Goal: Check status

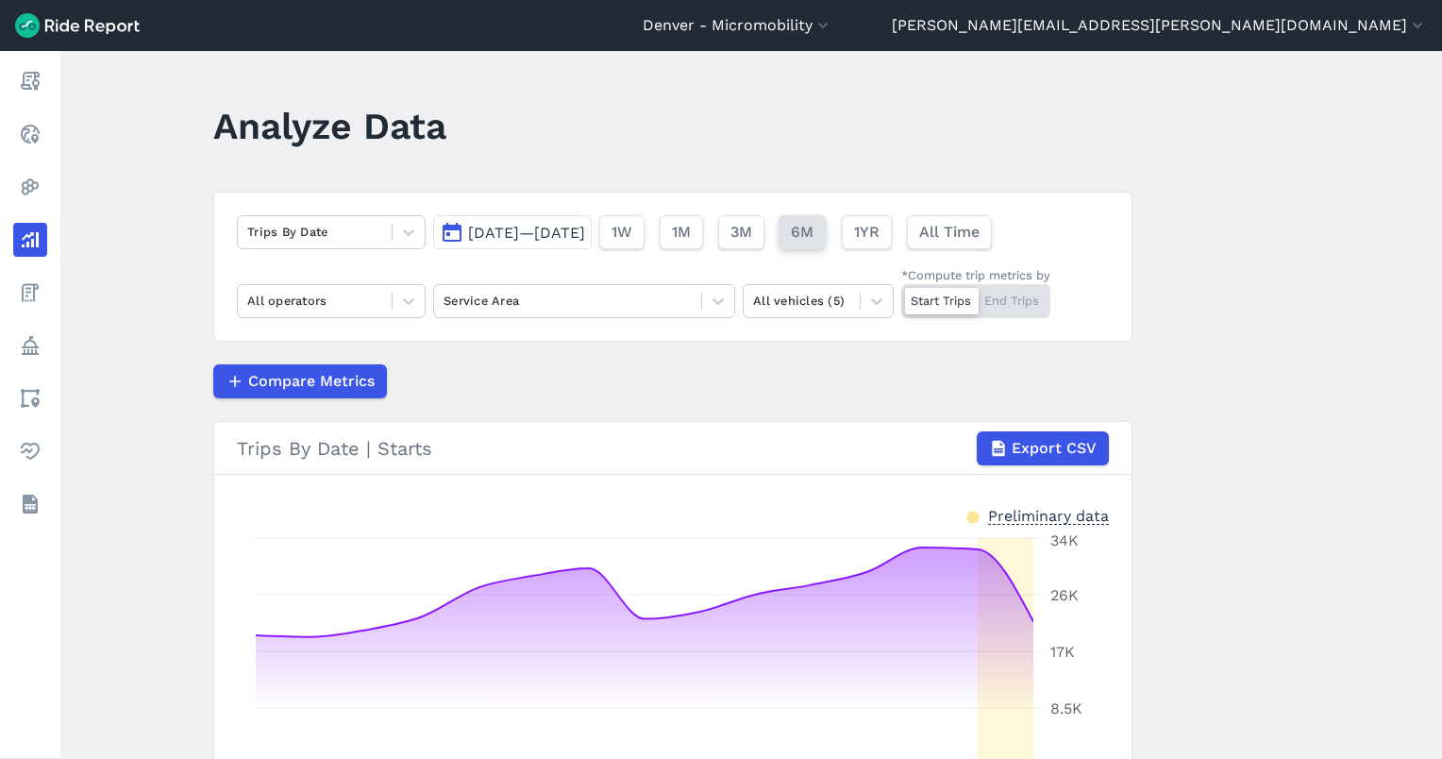
click at [814, 231] on span "6M" at bounding box center [802, 232] width 23 height 23
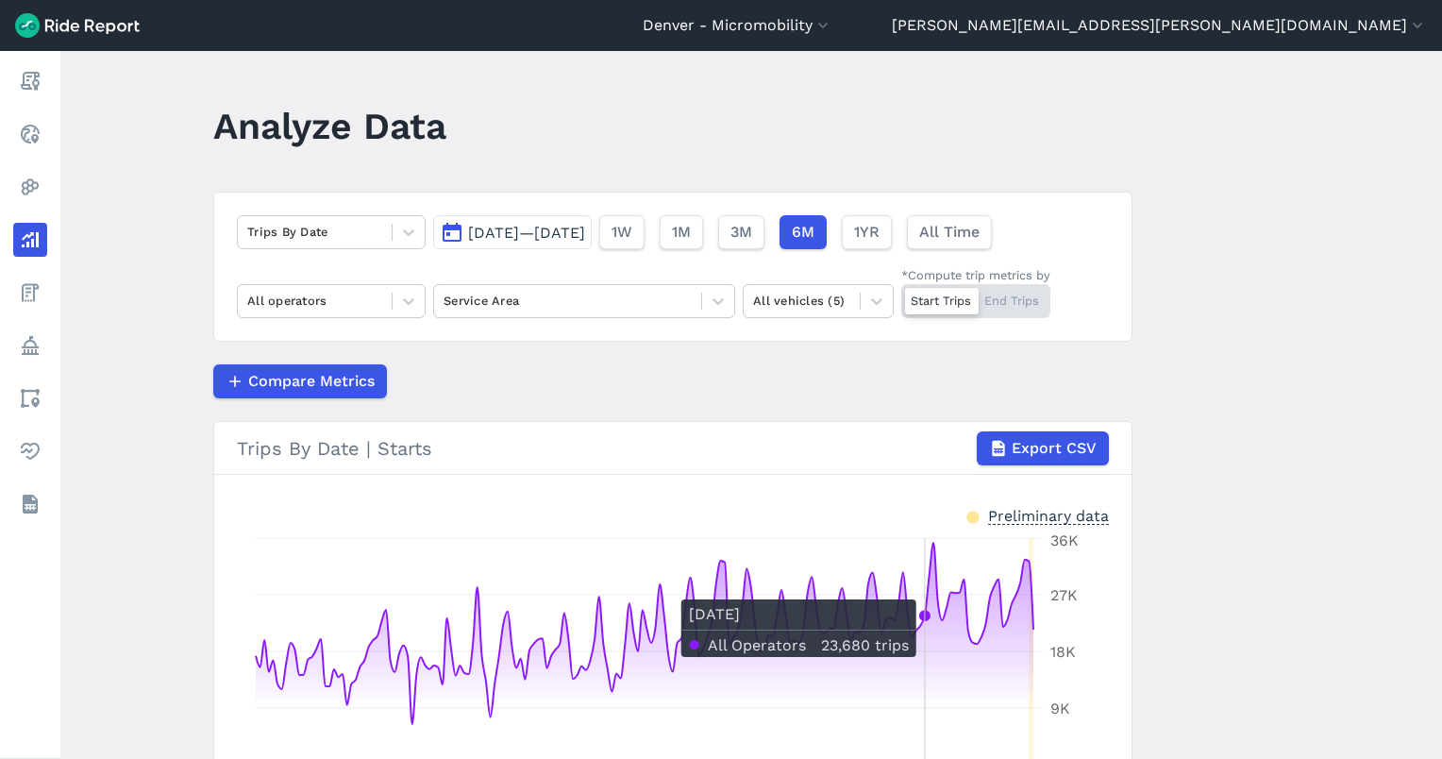
scroll to position [126, 0]
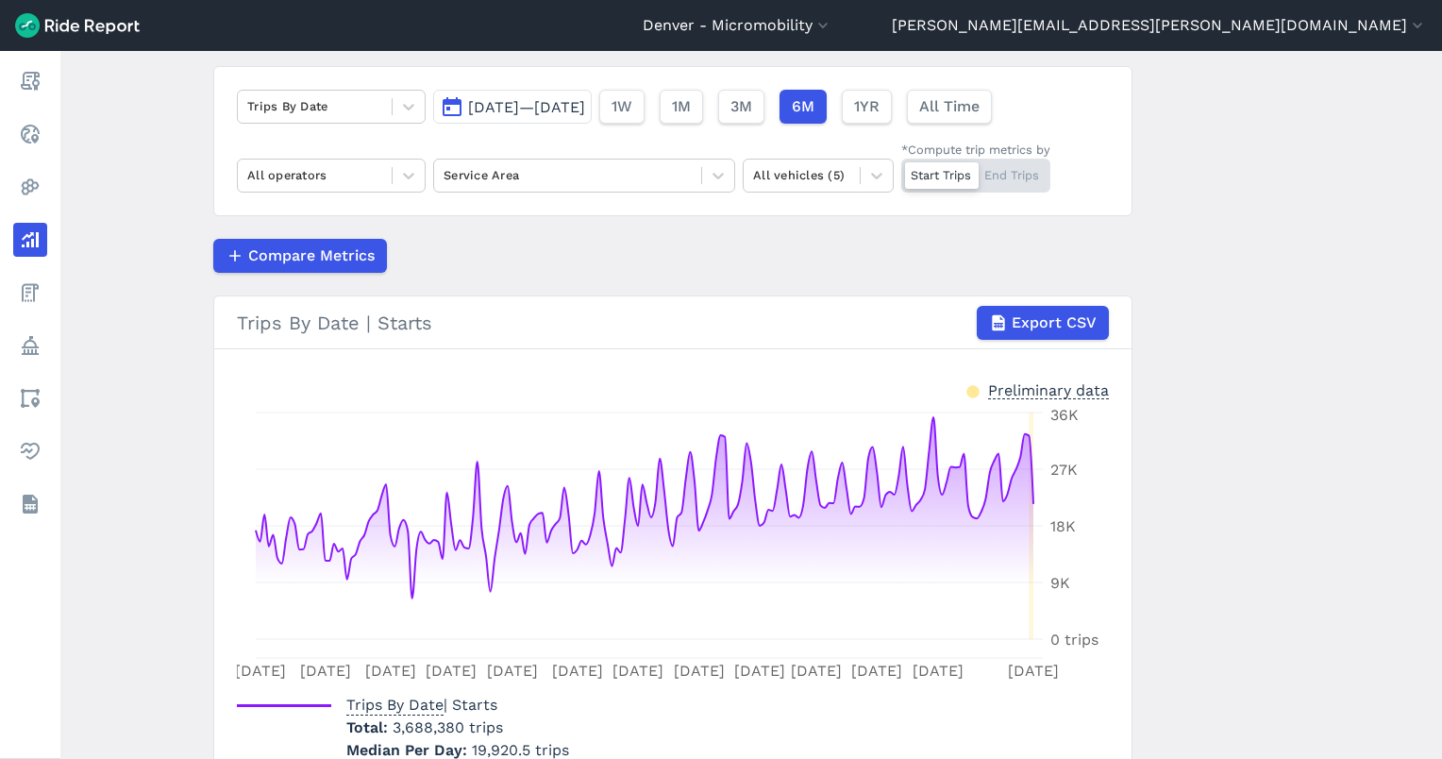
click at [548, 106] on span "[DATE]—[DATE]" at bounding box center [526, 107] width 117 height 18
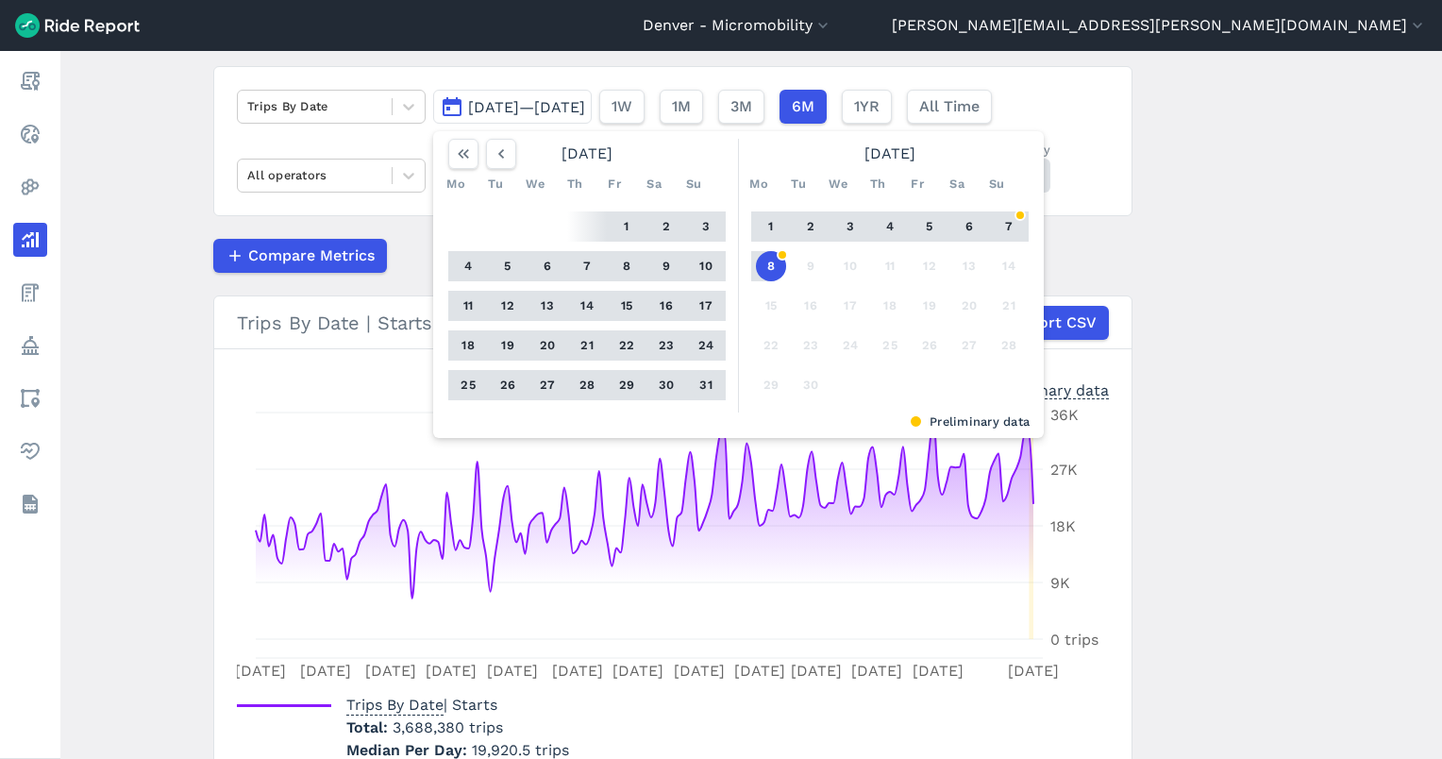
click at [703, 385] on button "31" at bounding box center [706, 385] width 30 height 30
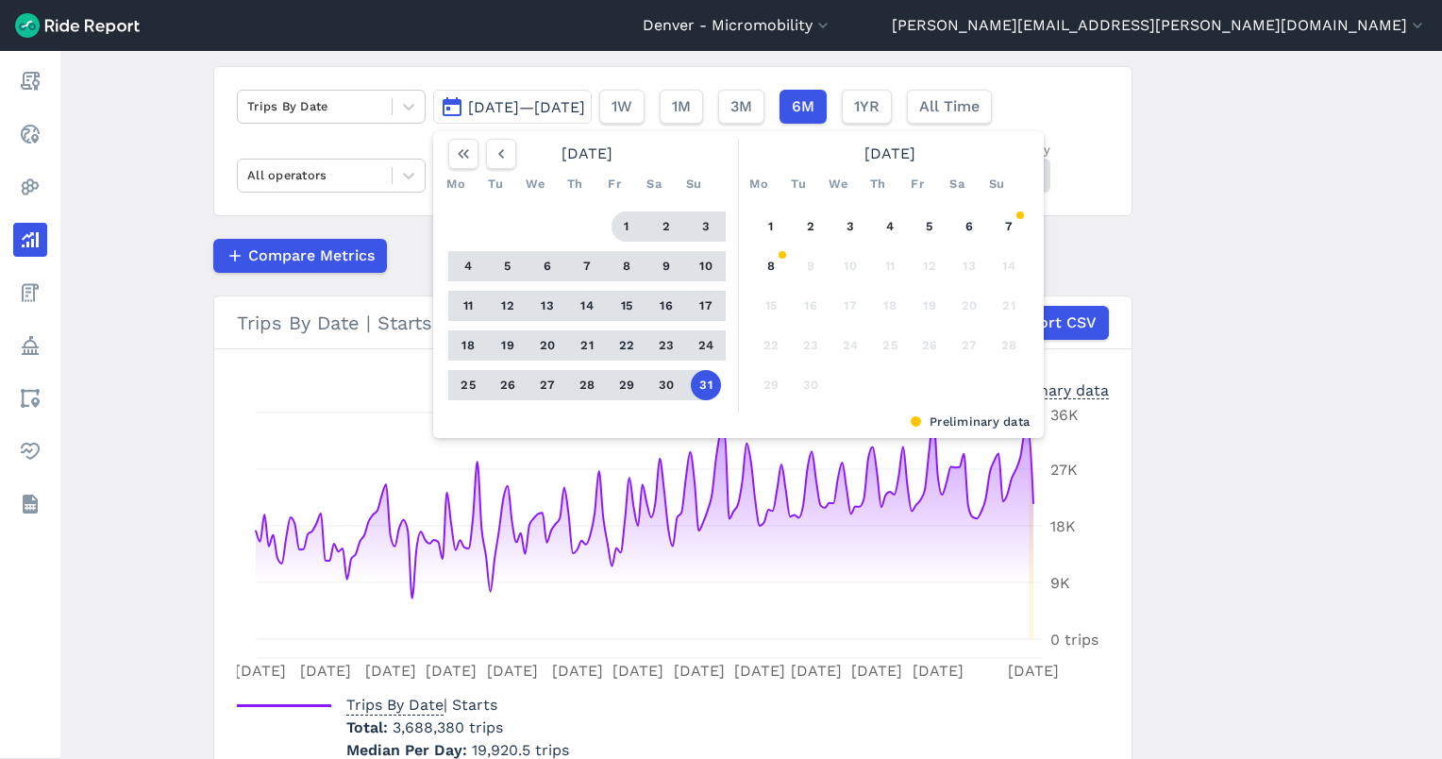
click at [623, 230] on button "1" at bounding box center [627, 226] width 30 height 30
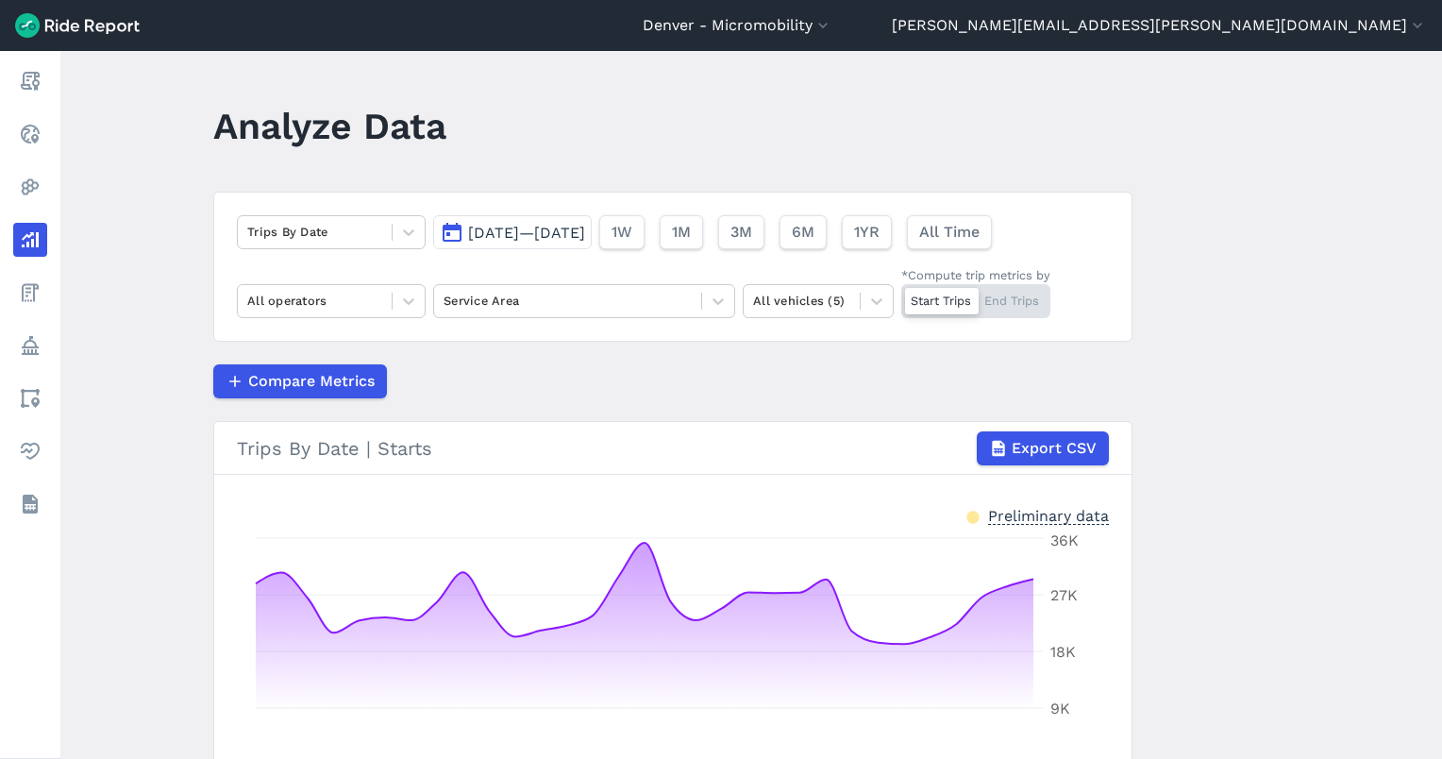
click at [585, 230] on span "[DATE]—[DATE]" at bounding box center [526, 233] width 117 height 18
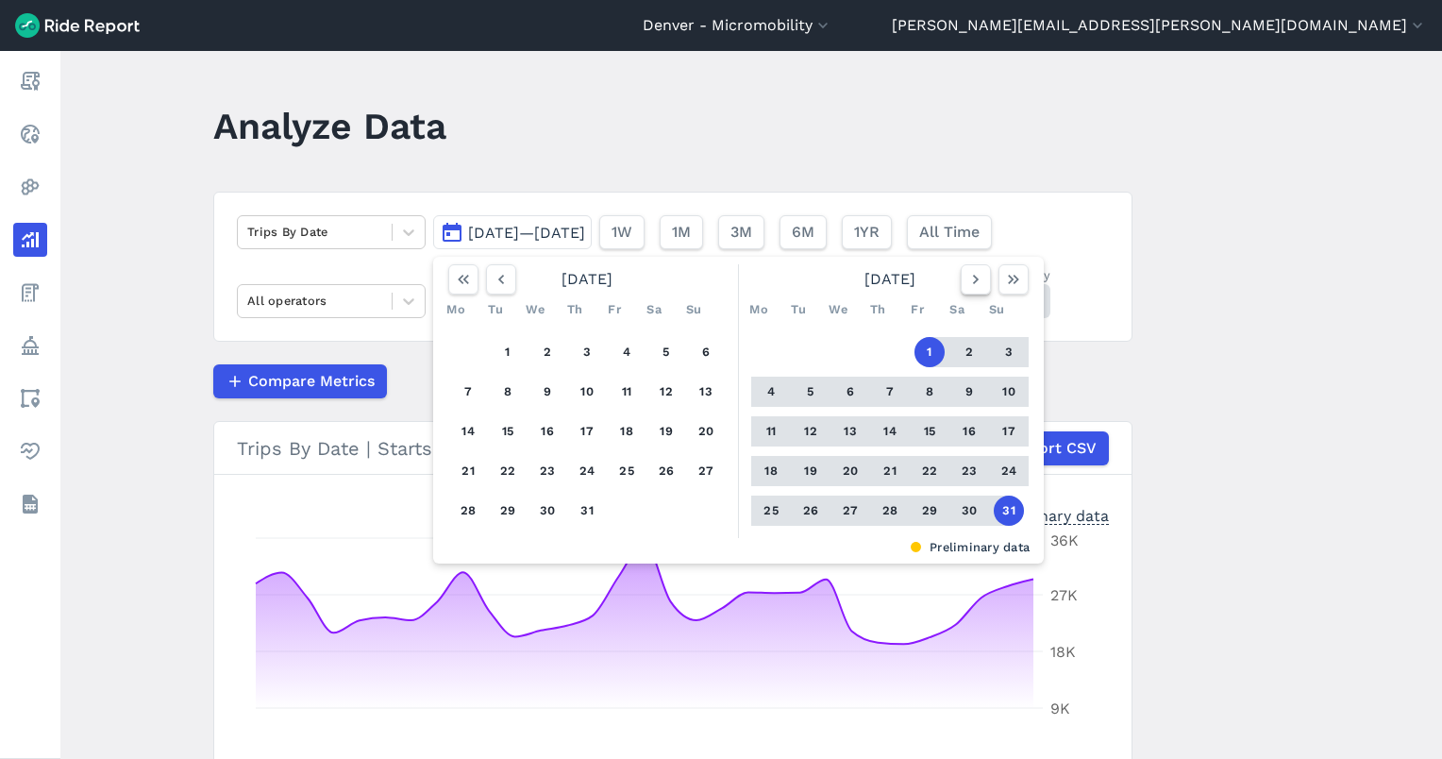
click at [979, 279] on icon "button" at bounding box center [976, 279] width 19 height 19
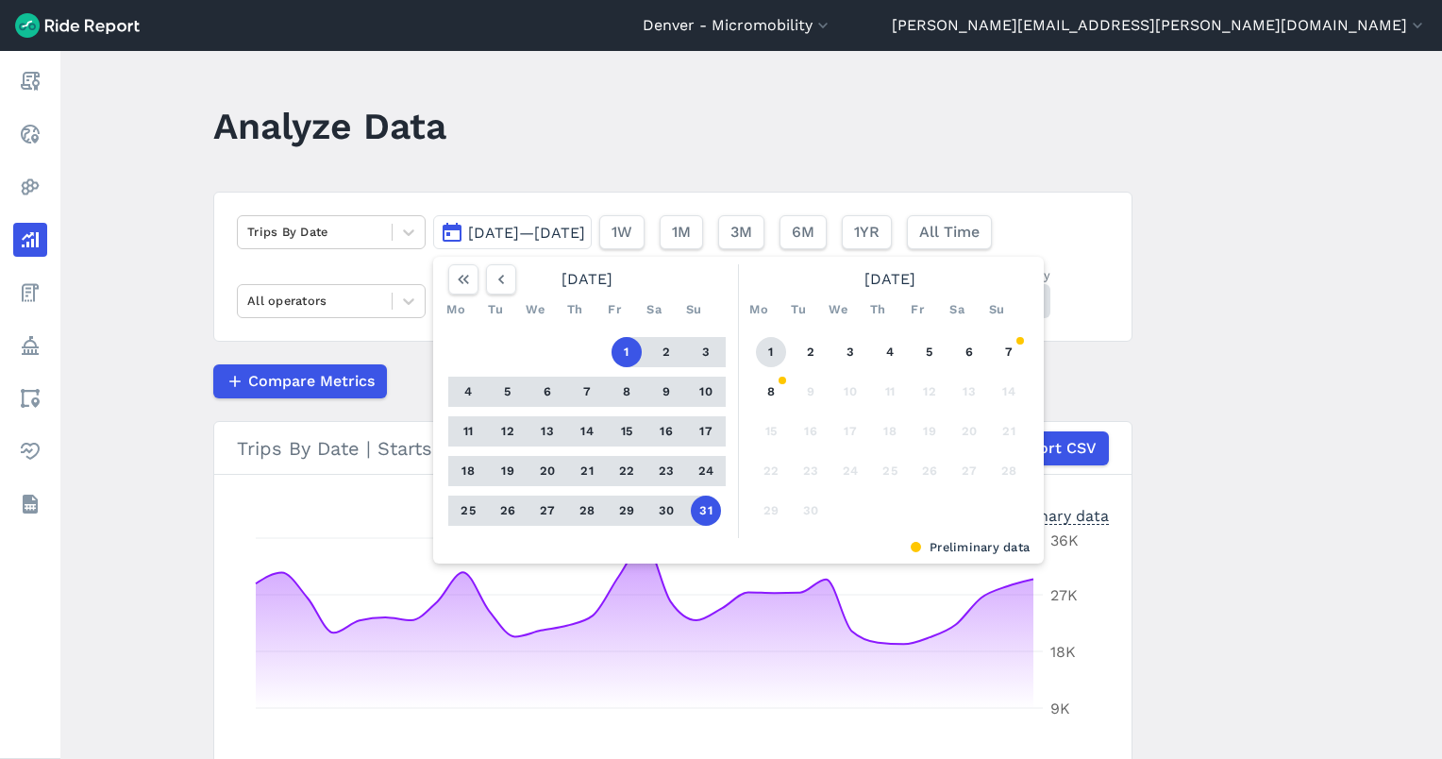
click at [766, 359] on button "1" at bounding box center [771, 352] width 30 height 30
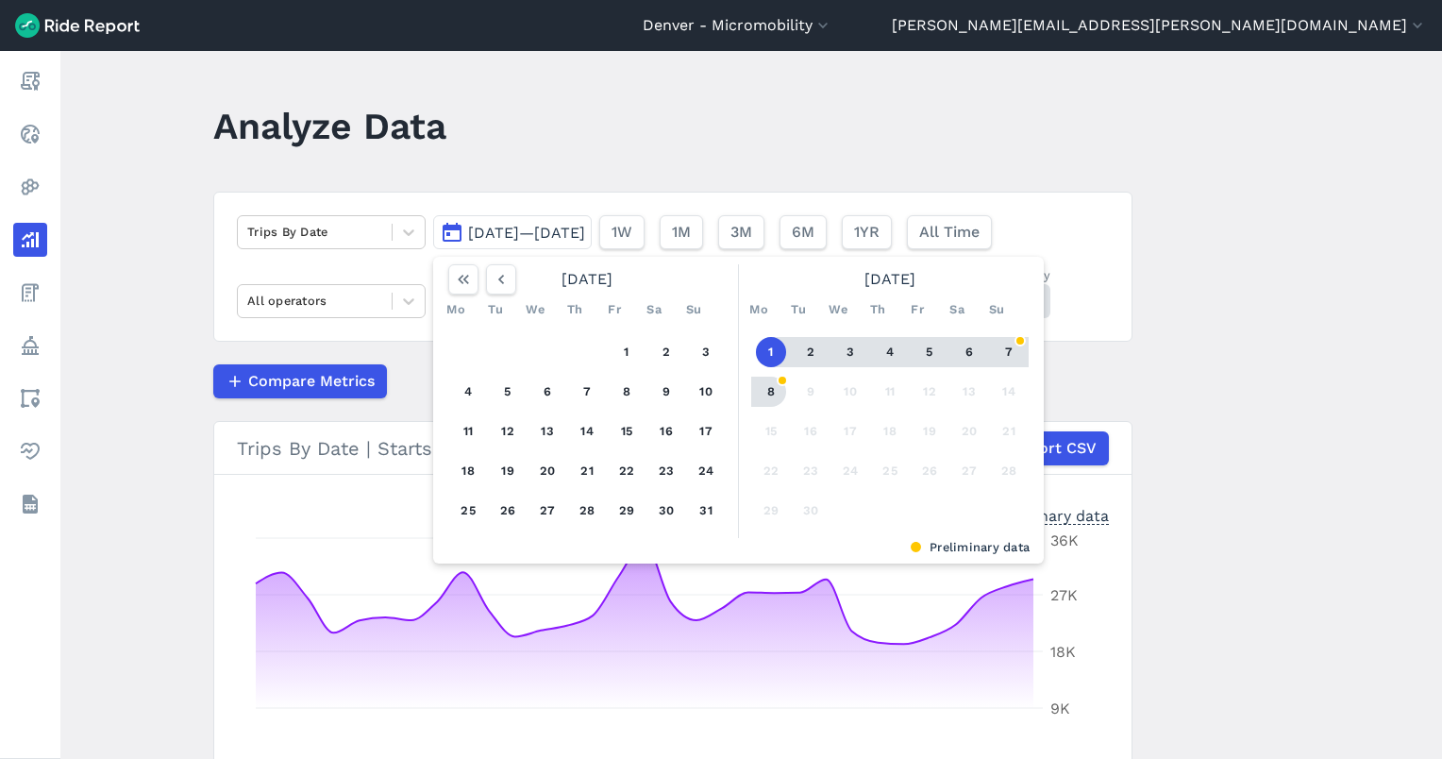
click at [764, 400] on button "8" at bounding box center [771, 392] width 30 height 30
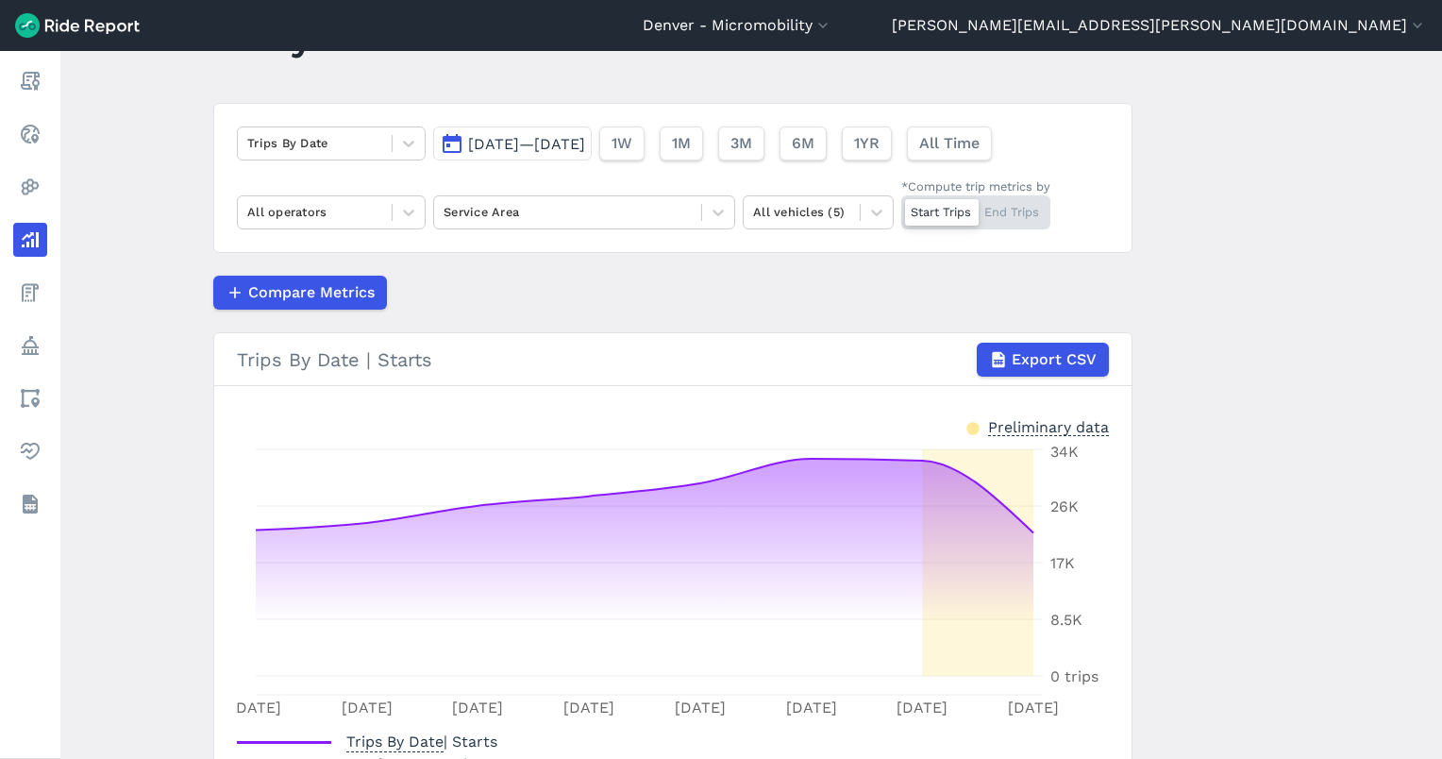
scroll to position [93, 0]
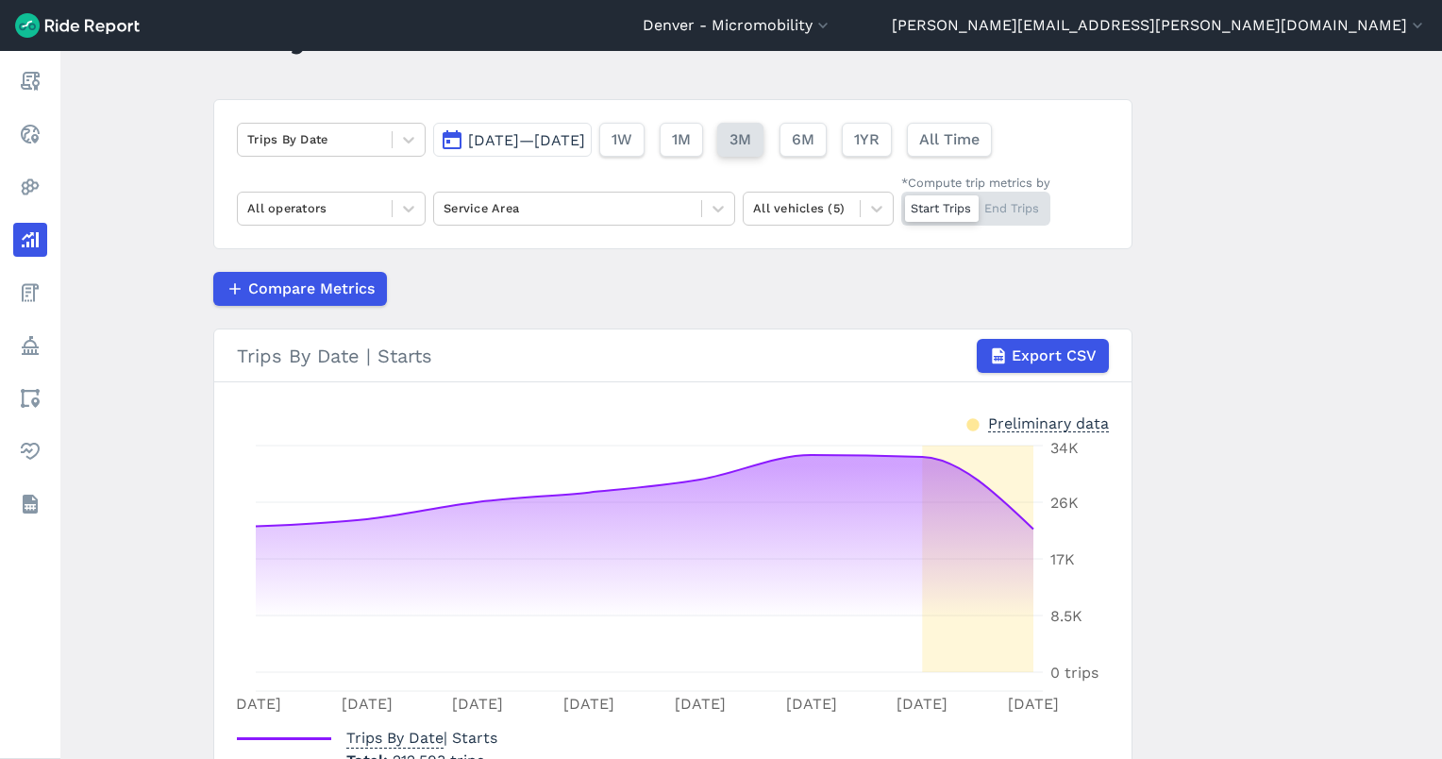
click at [764, 143] on button "3M" at bounding box center [740, 140] width 46 height 34
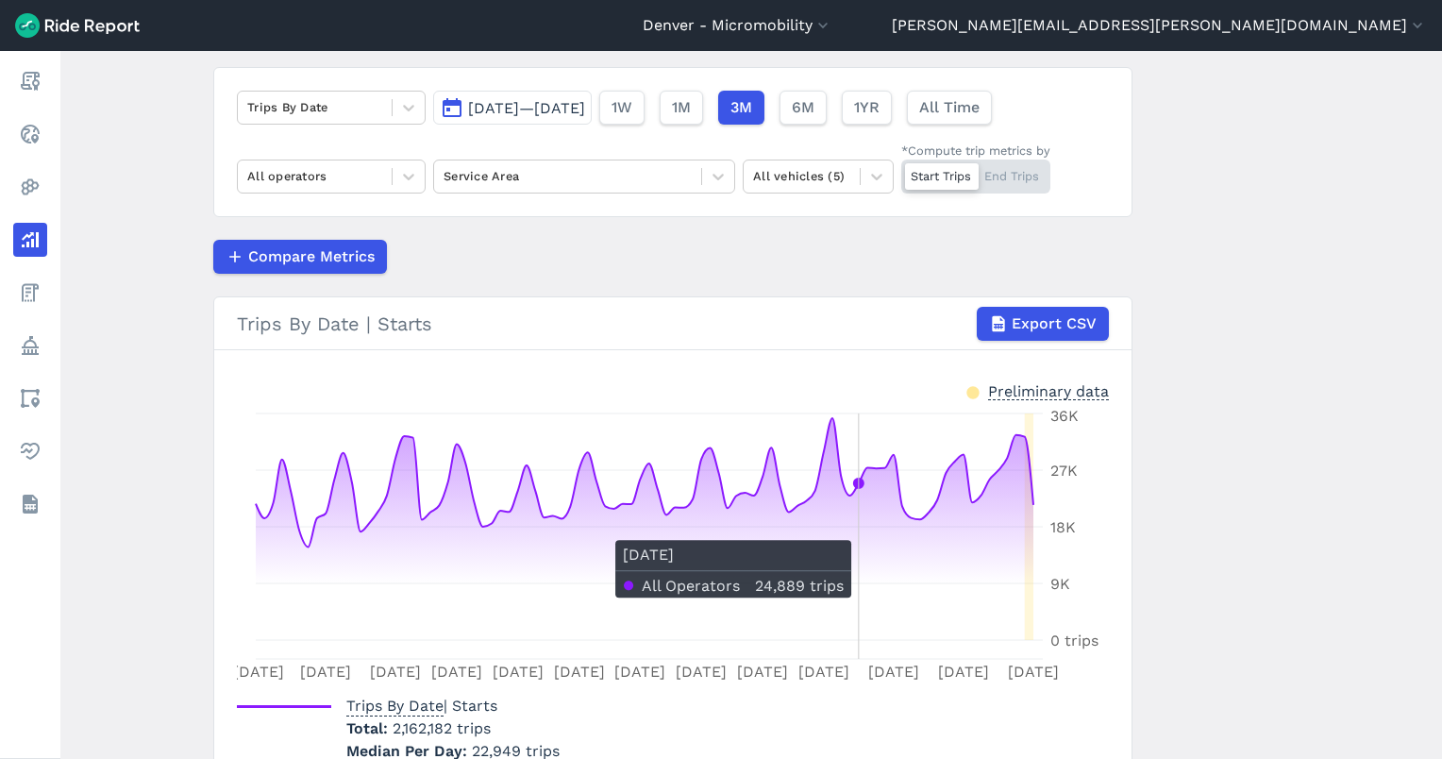
scroll to position [126, 0]
